Goal: Task Accomplishment & Management: Use online tool/utility

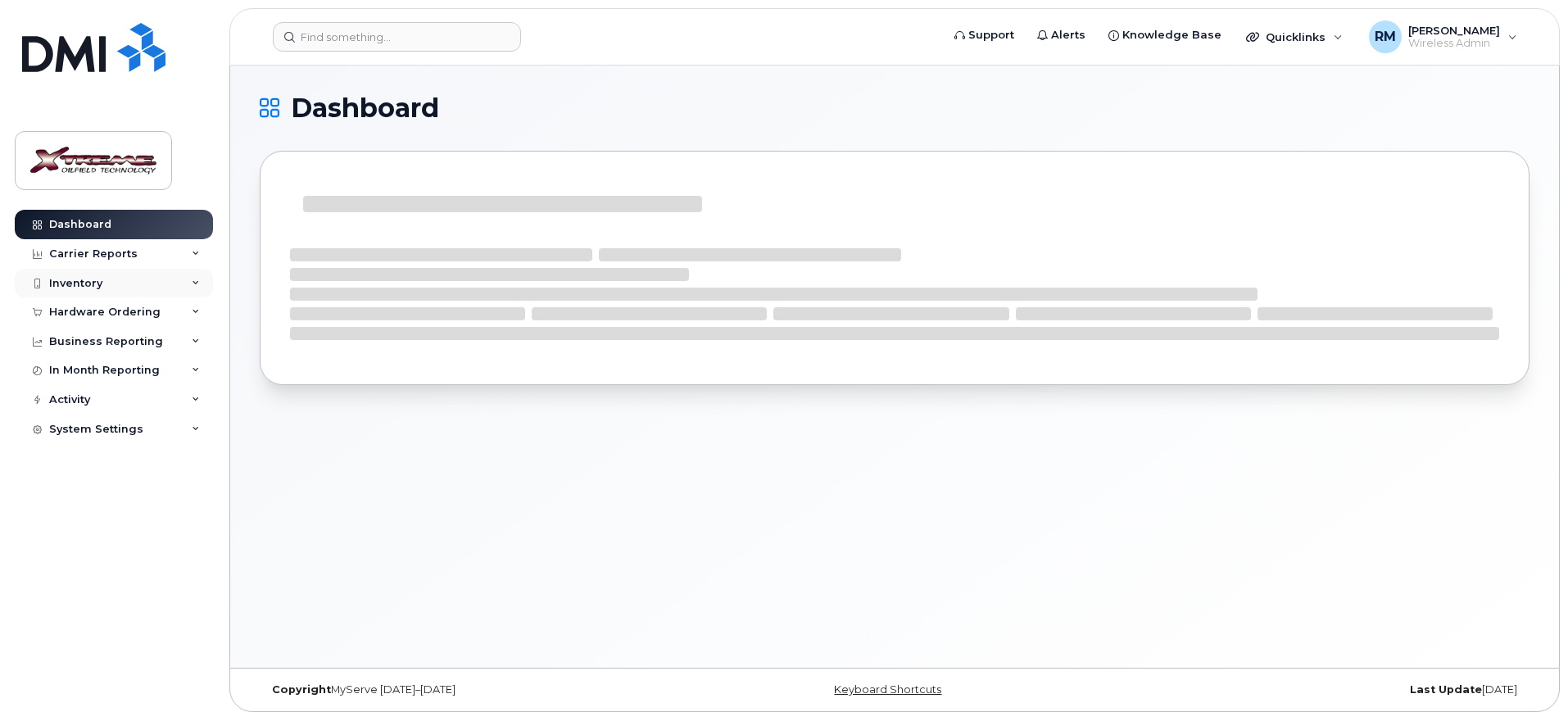
click at [107, 287] on div "Inventory" at bounding box center [114, 284] width 198 height 30
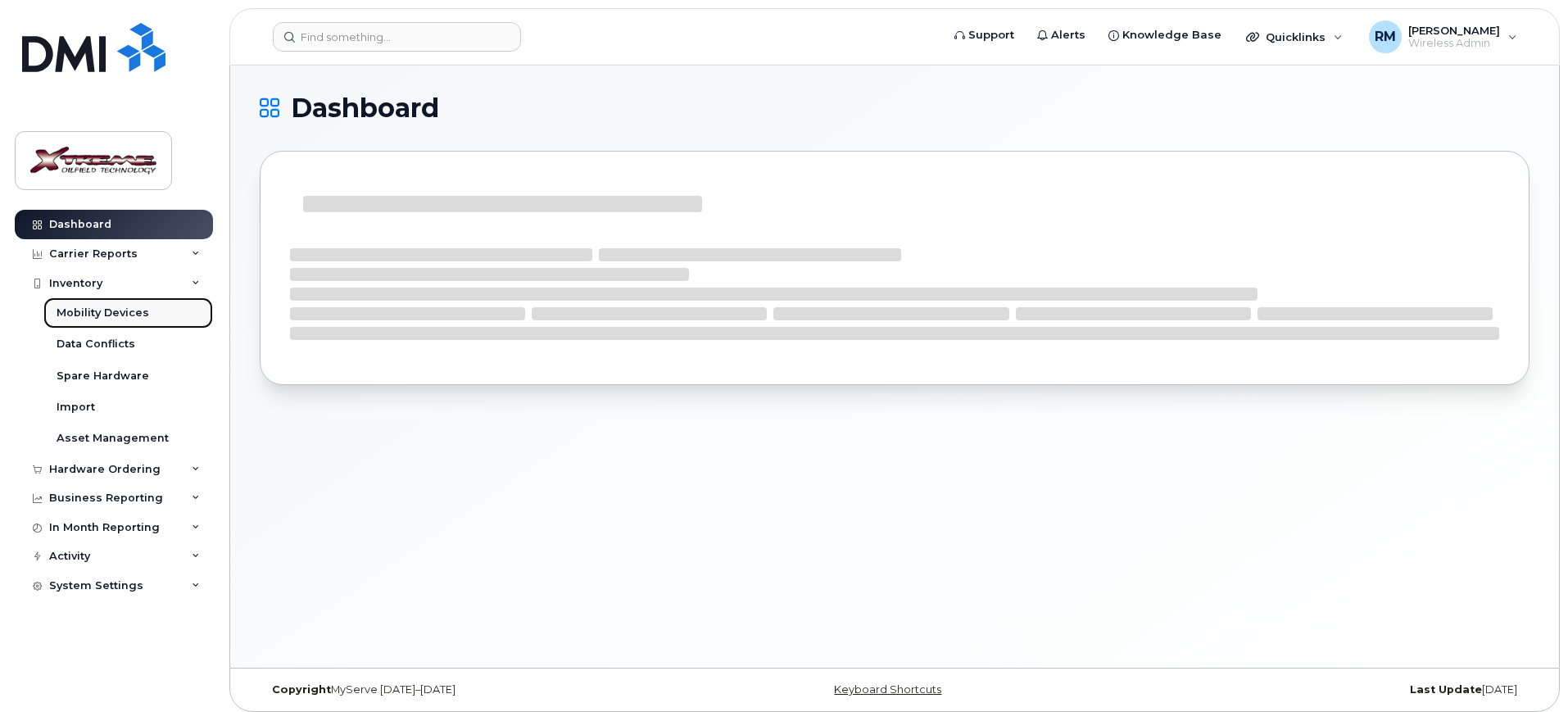
click at [119, 310] on div "Mobility Devices" at bounding box center [103, 312] width 92 height 15
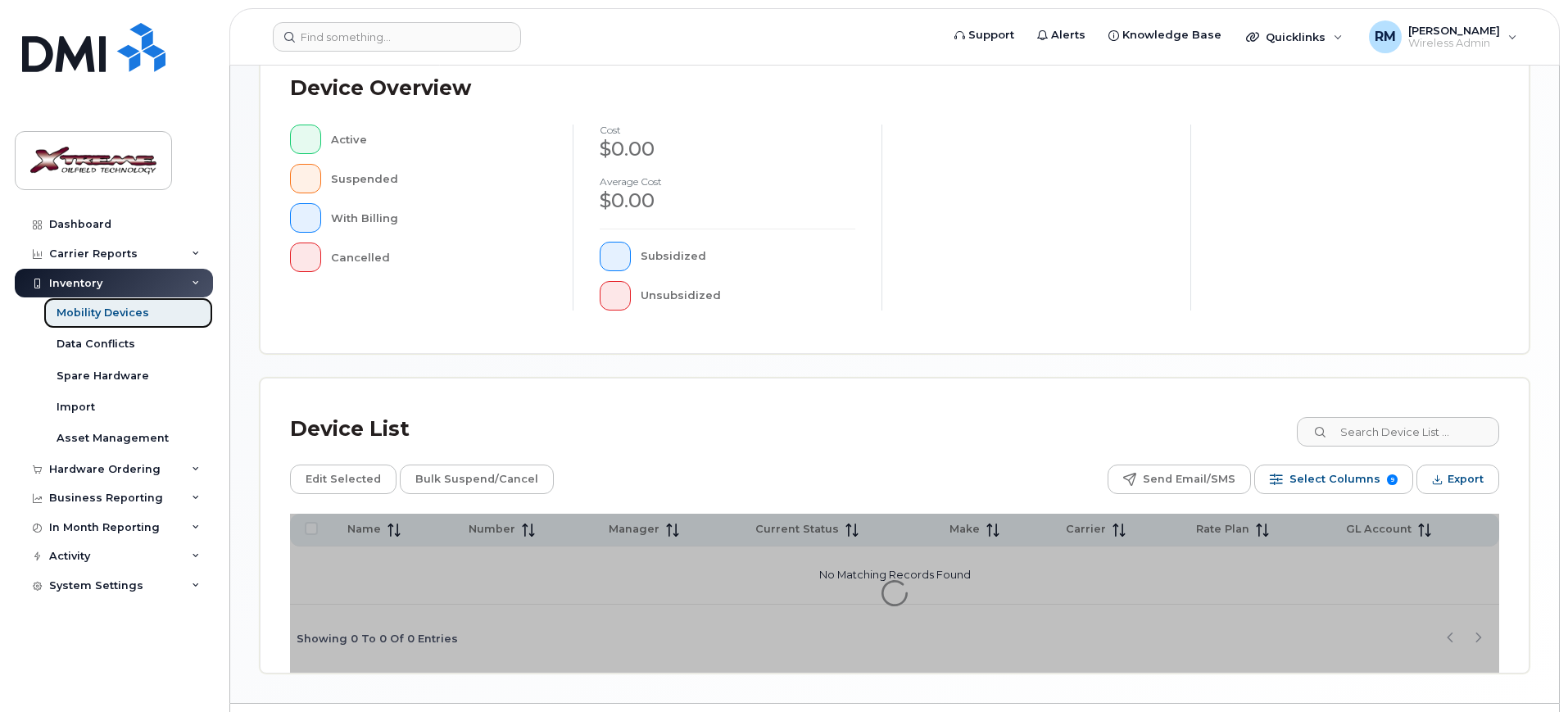
scroll to position [414, 0]
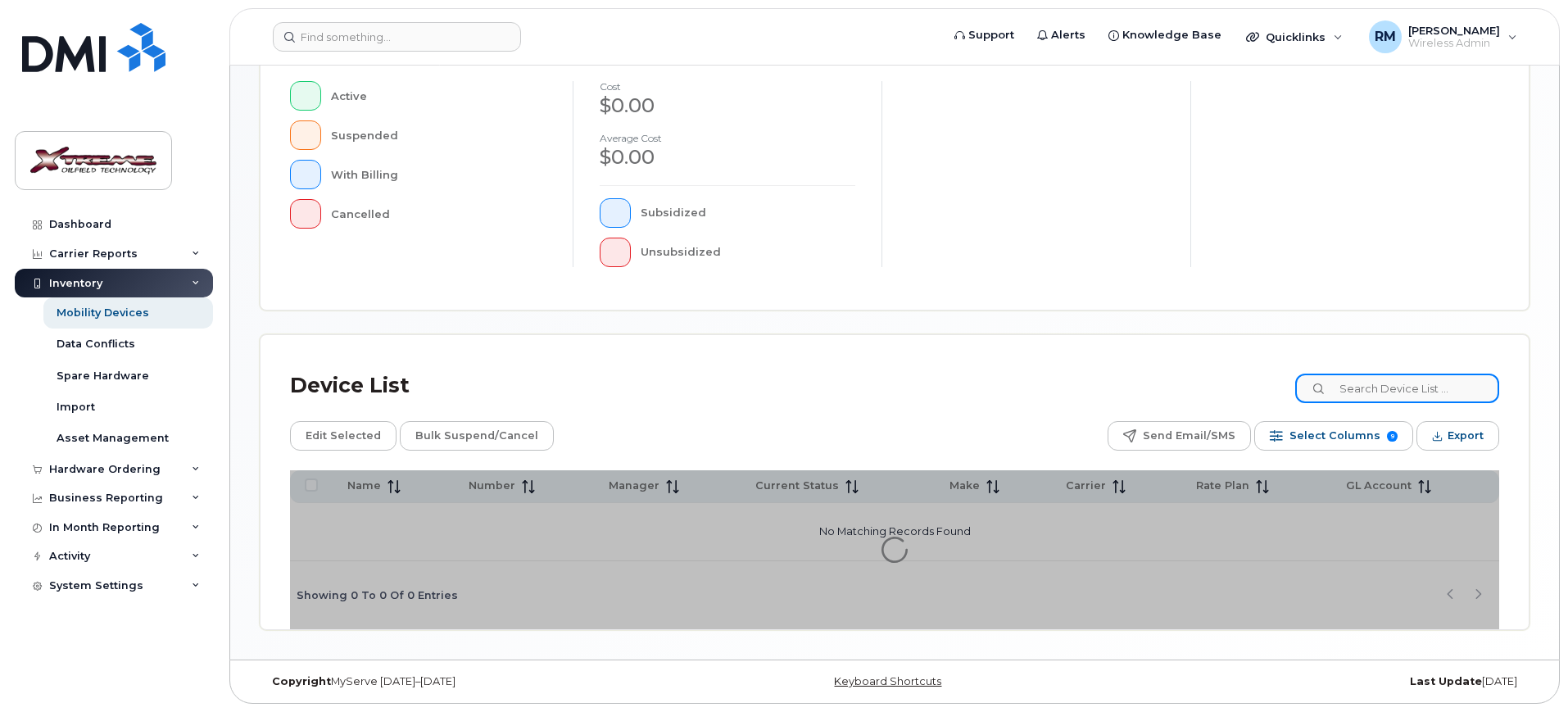
click at [1390, 385] on input at bounding box center [1397, 388] width 204 height 30
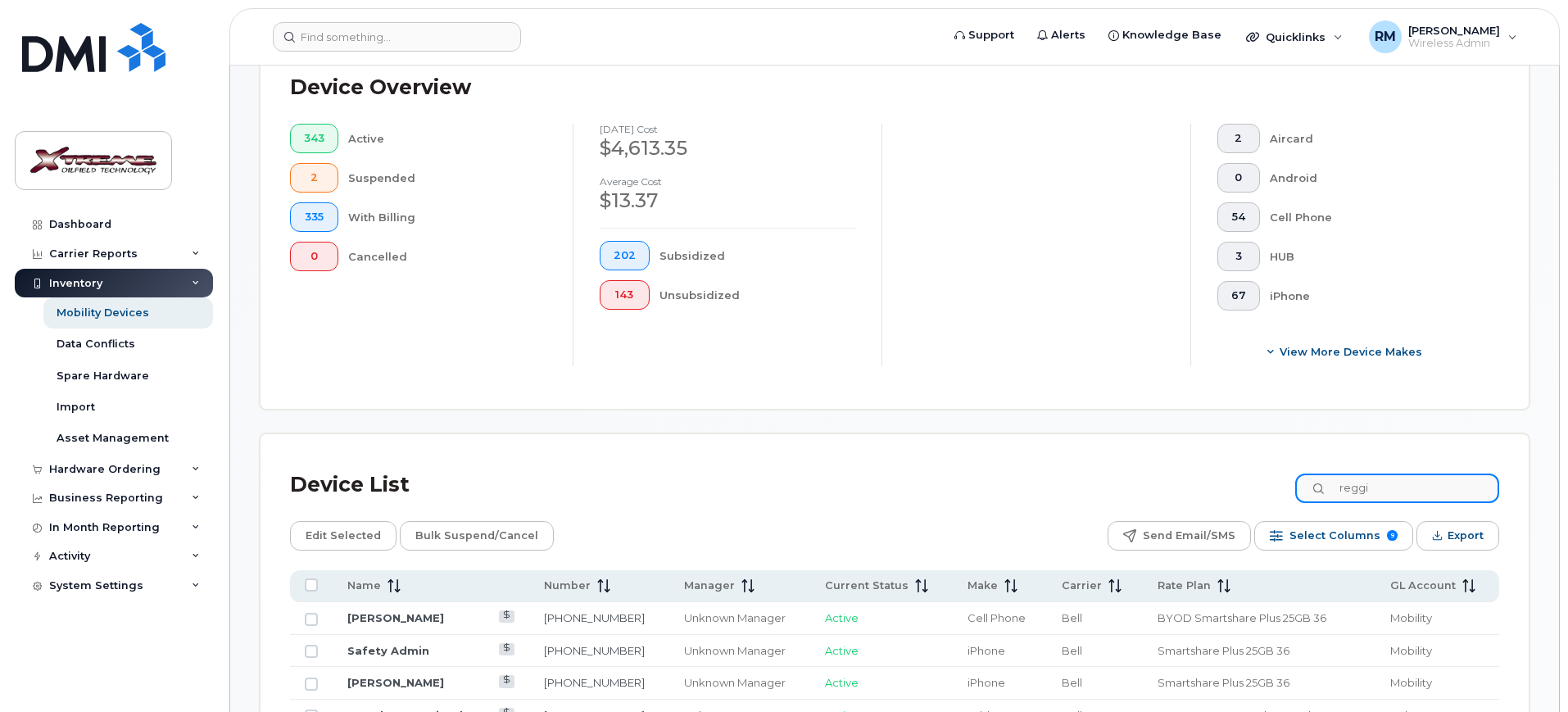
scroll to position [443, 0]
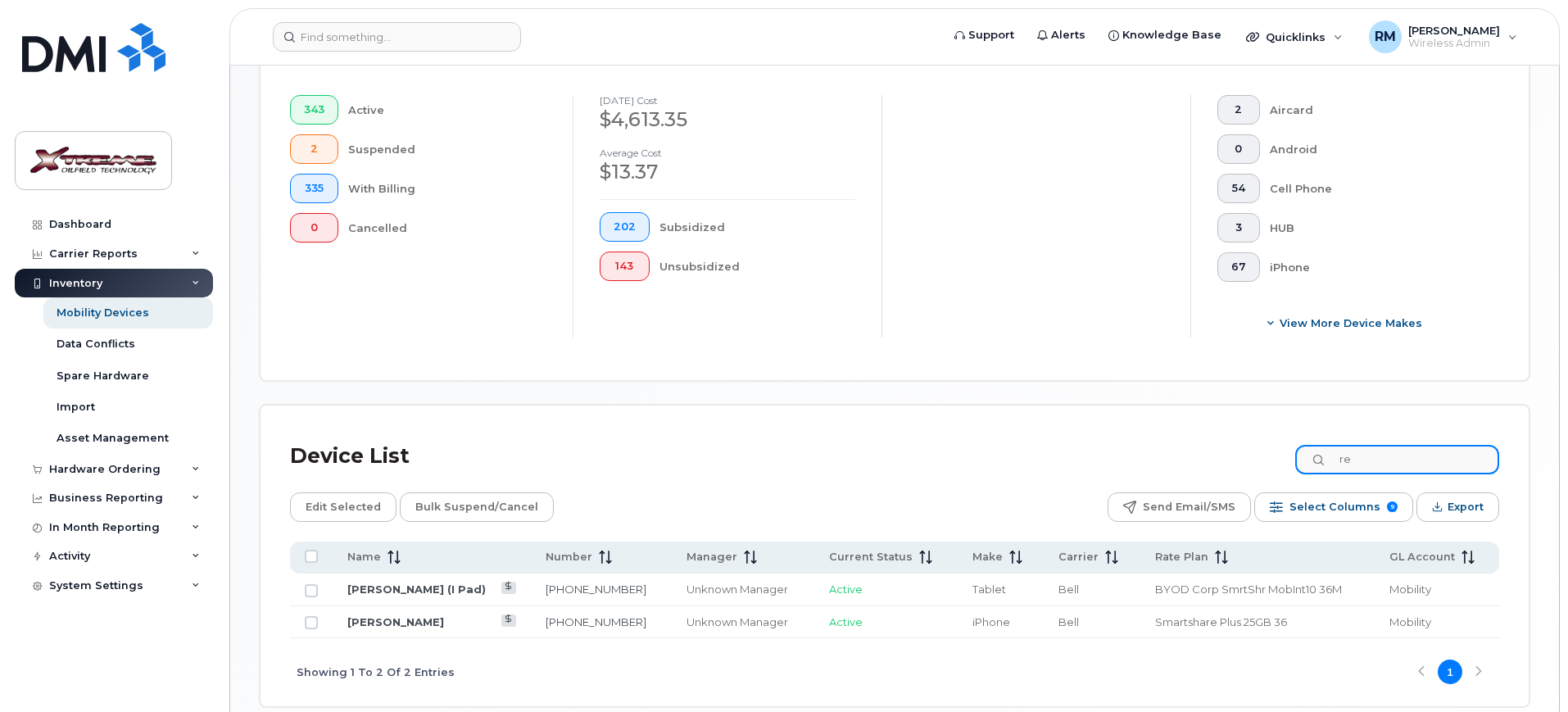
type input "r"
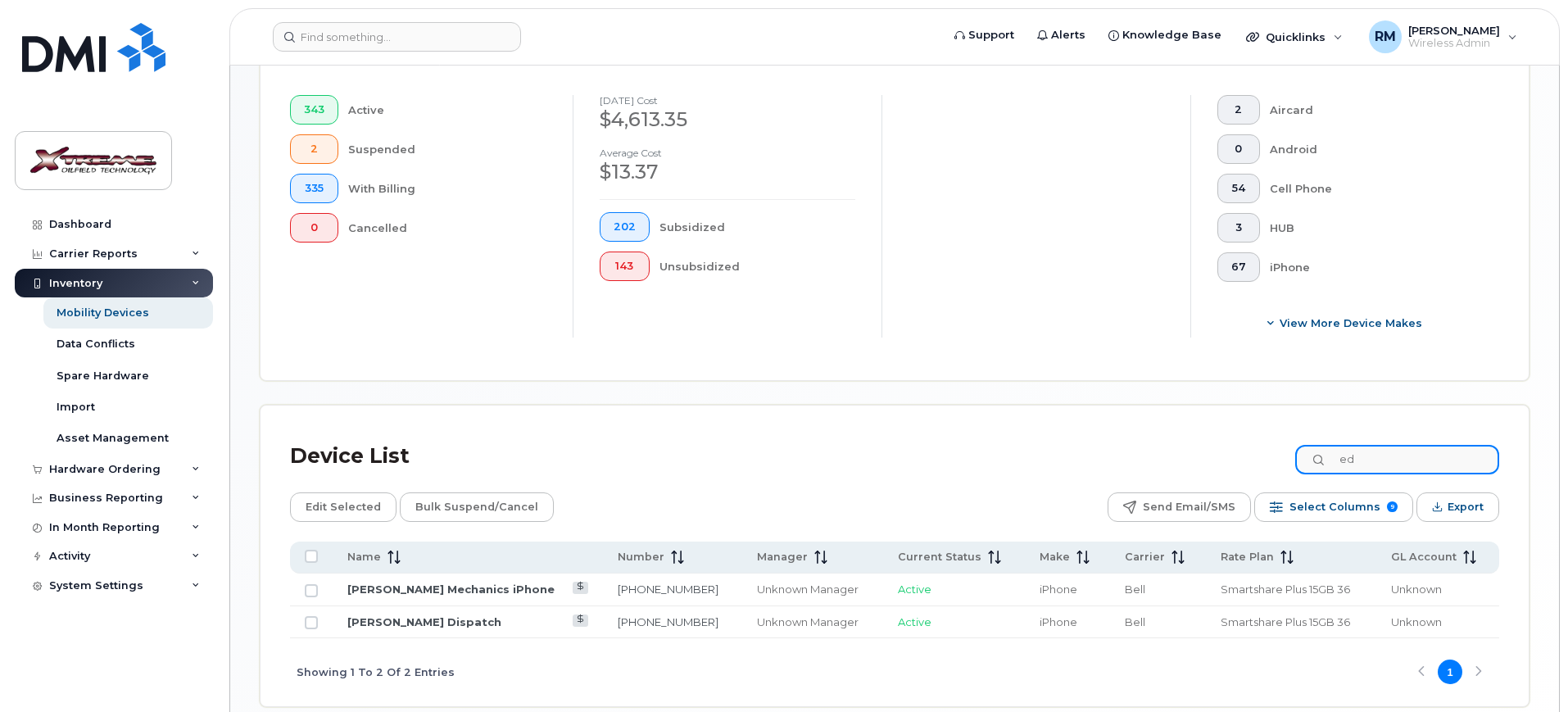
type input "e"
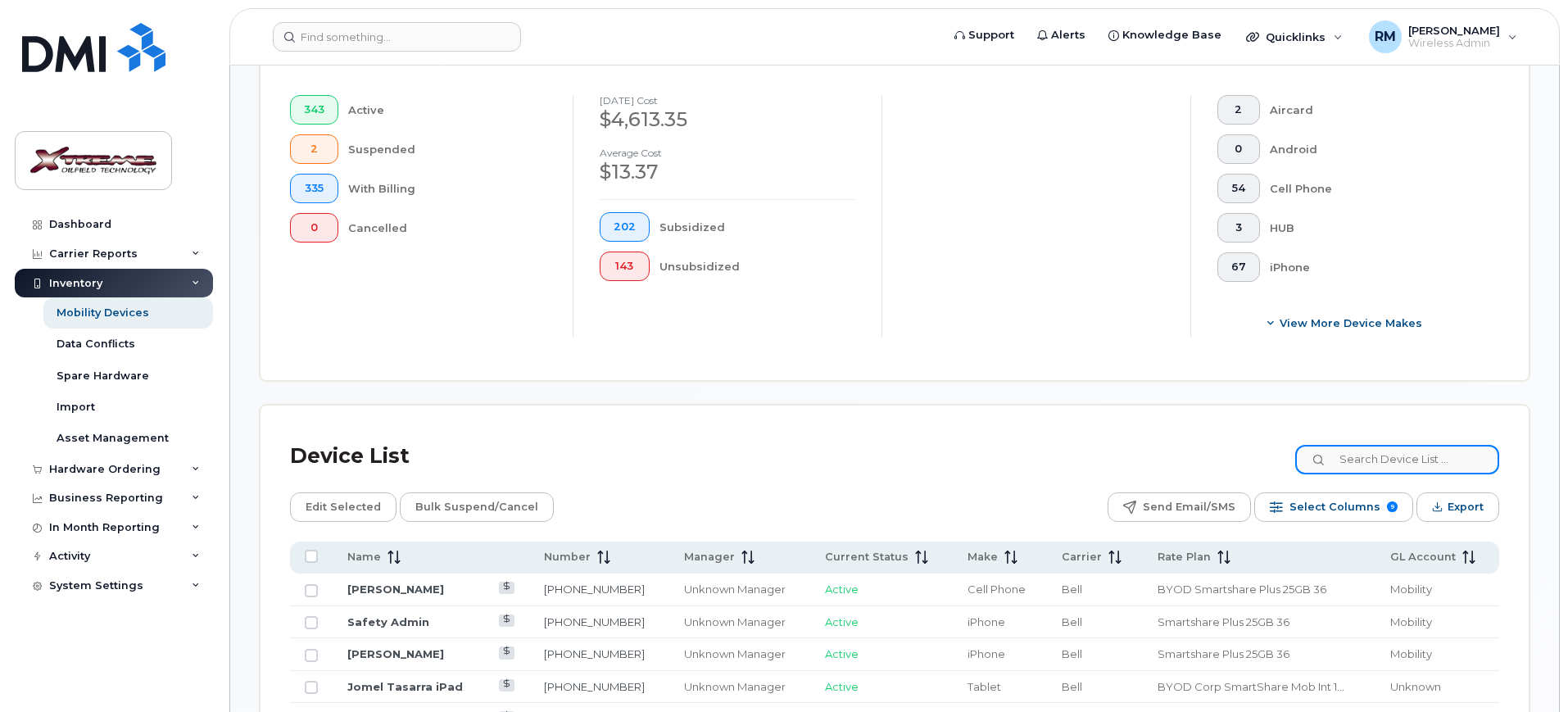
click at [1371, 447] on input at bounding box center [1397, 460] width 204 height 30
